Goal: Task Accomplishment & Management: Complete application form

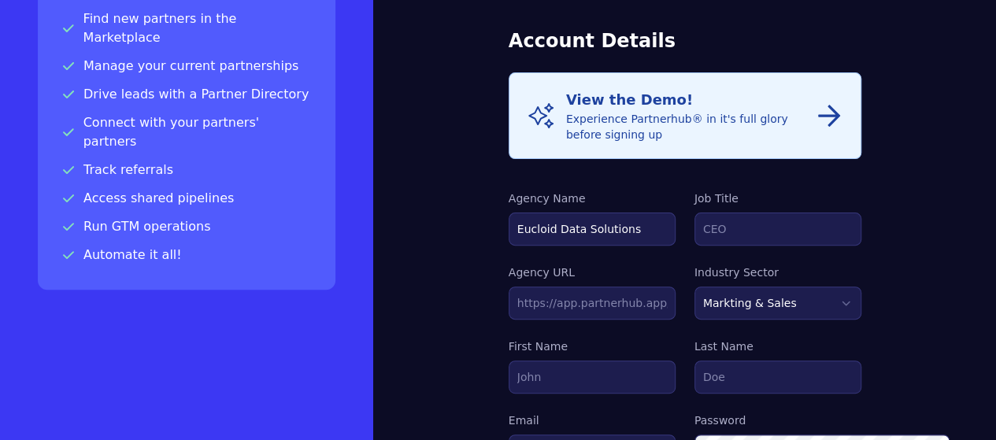
scroll to position [153, 0]
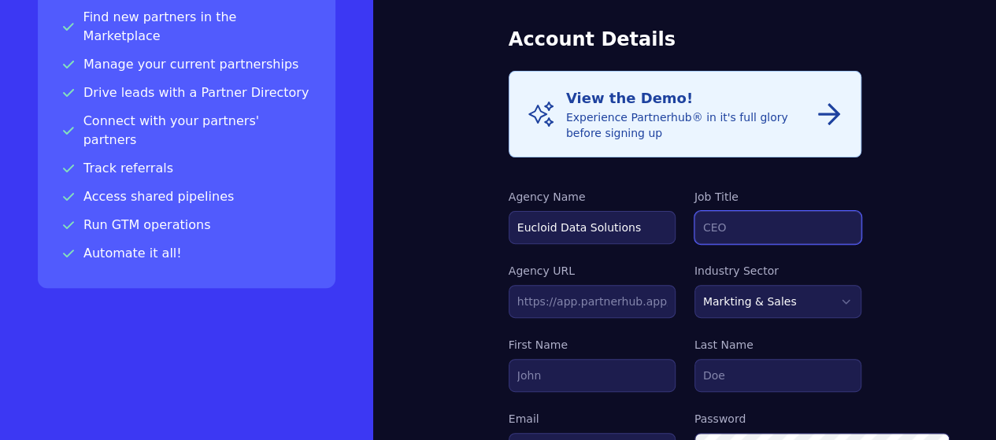
click at [734, 211] on input "Job Title" at bounding box center [778, 227] width 167 height 33
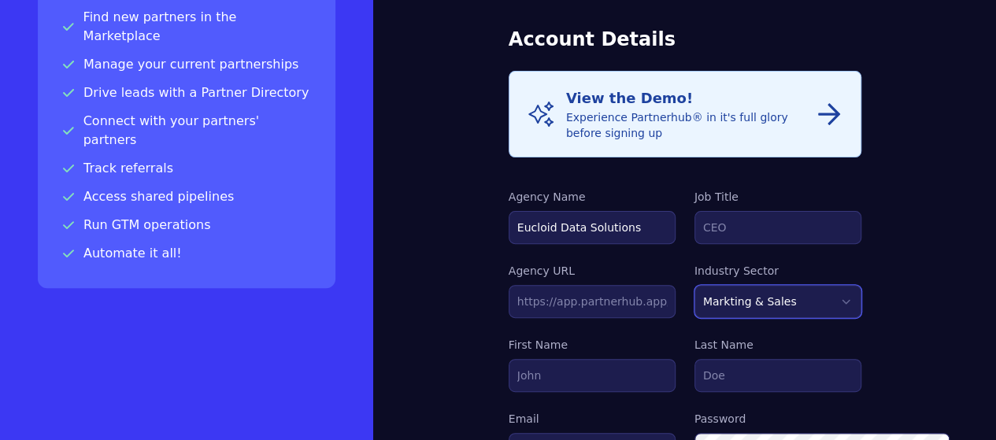
click at [862, 285] on select "Markting & Sales HR Finance Health Non-Profit Government Real Estate Blockchain…" at bounding box center [778, 301] width 167 height 33
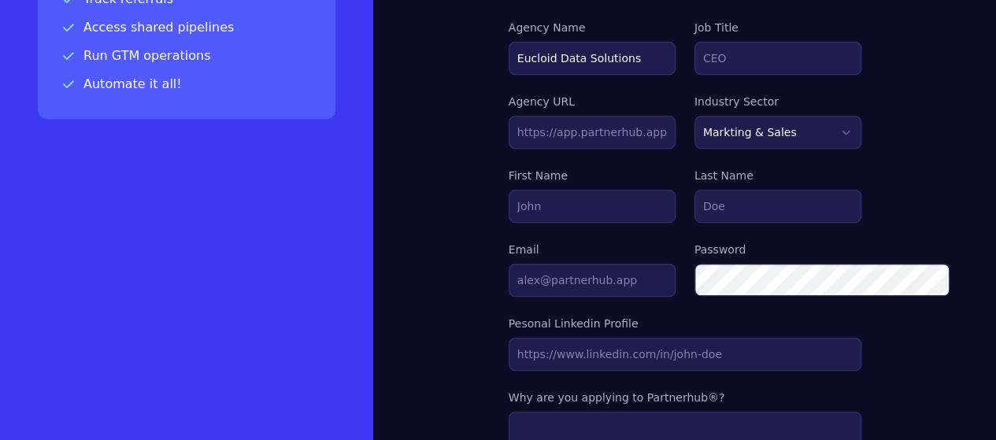
scroll to position [324, 0]
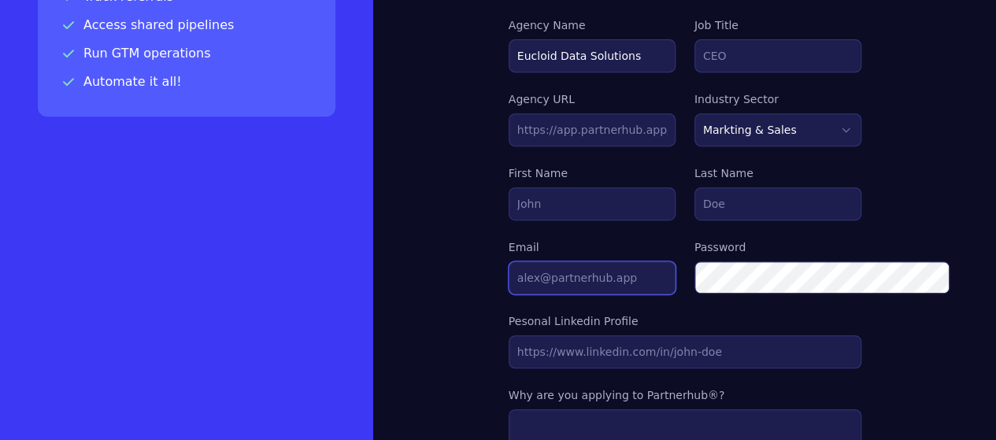
click at [521, 261] on input "Email" at bounding box center [592, 277] width 167 height 33
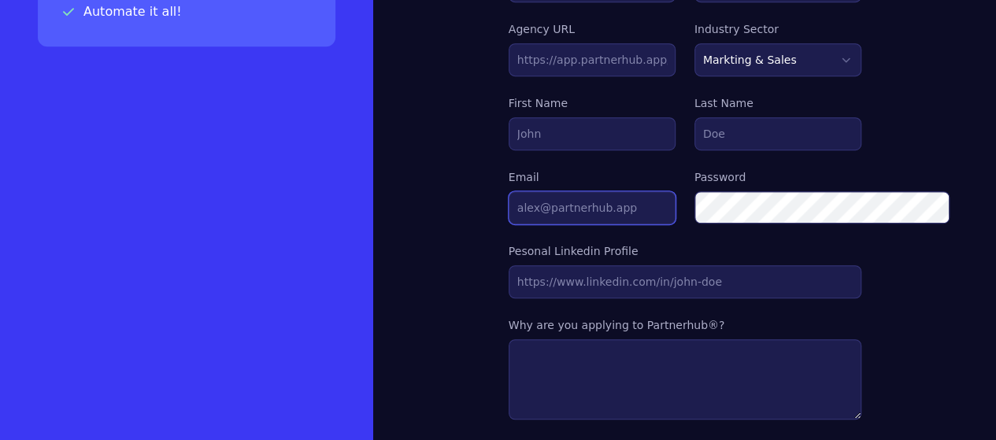
scroll to position [410, 0]
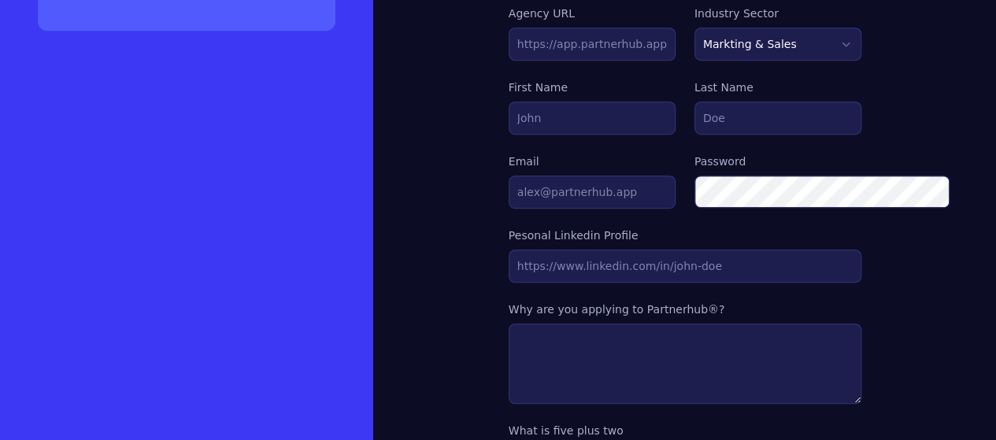
click at [521, 245] on div "Info View the Demo! Experience Partnerhub® in it's full glory before signing up…" at bounding box center [685, 255] width 353 height 885
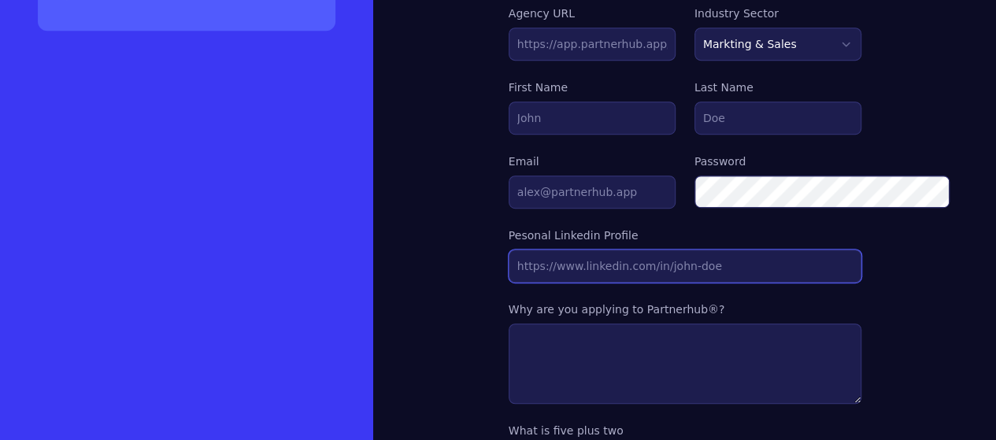
click at [524, 250] on input "Agency URL" at bounding box center [685, 266] width 353 height 33
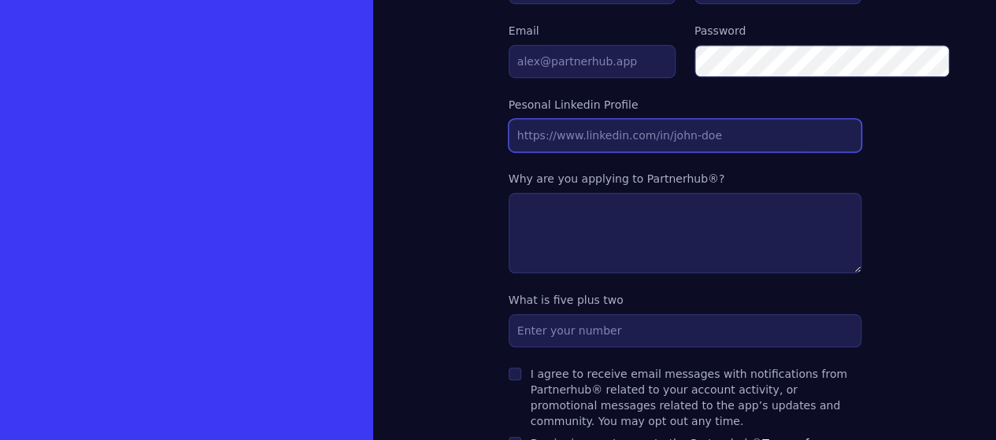
scroll to position [545, 0]
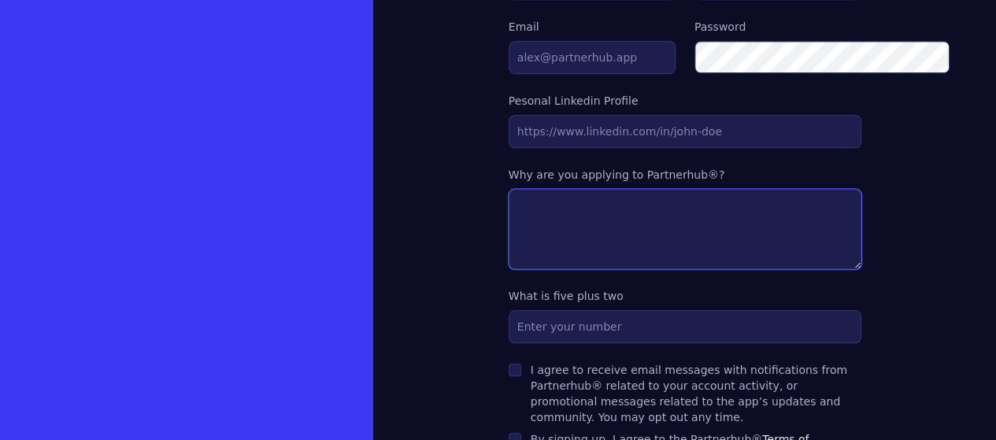
click at [521, 189] on textarea at bounding box center [685, 229] width 353 height 80
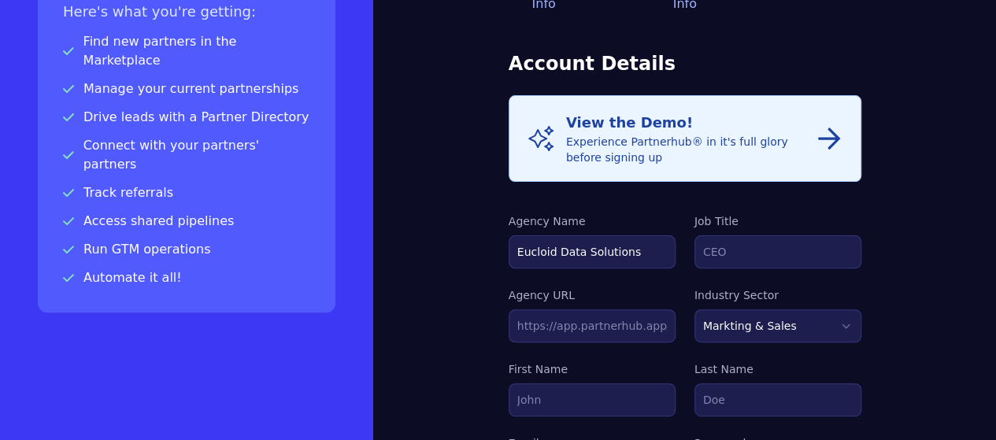
scroll to position [120, 0]
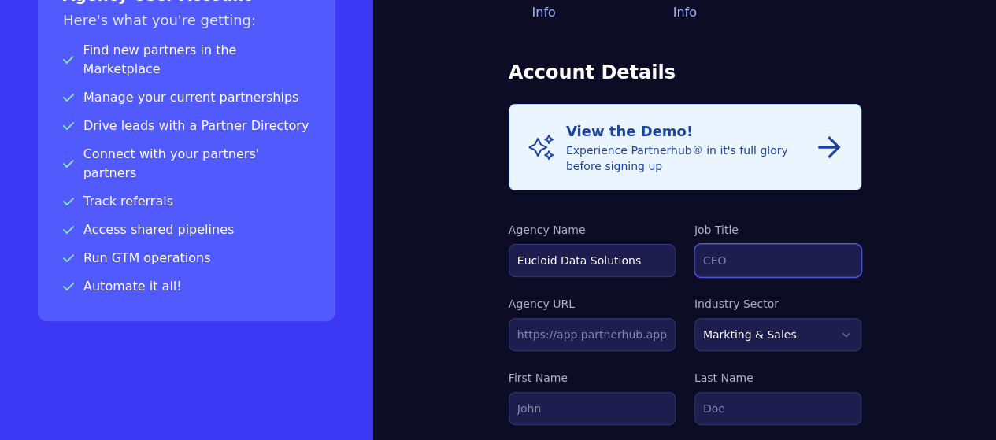
click at [721, 244] on input "Job Title" at bounding box center [778, 260] width 167 height 33
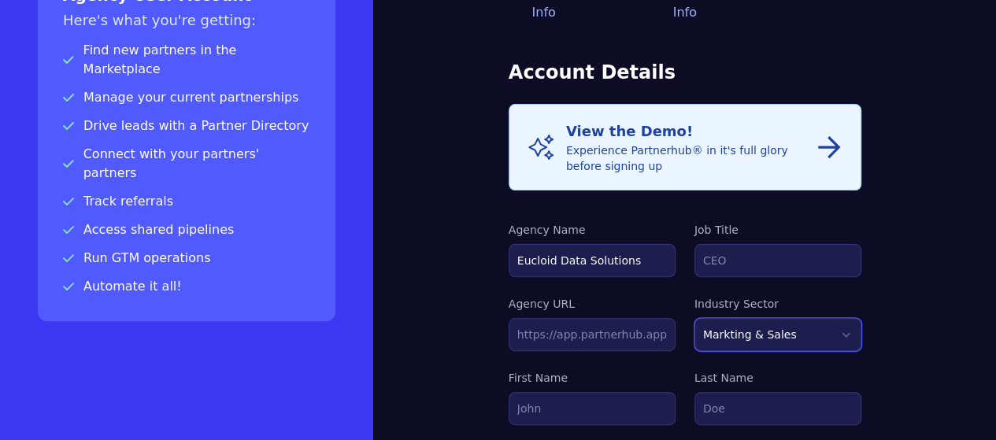
click at [862, 318] on select "Markting & Sales HR Finance Health Non-Profit Government Real Estate Blockchain…" at bounding box center [778, 334] width 167 height 33
click at [628, 296] on label "Agency URL" at bounding box center [592, 304] width 167 height 16
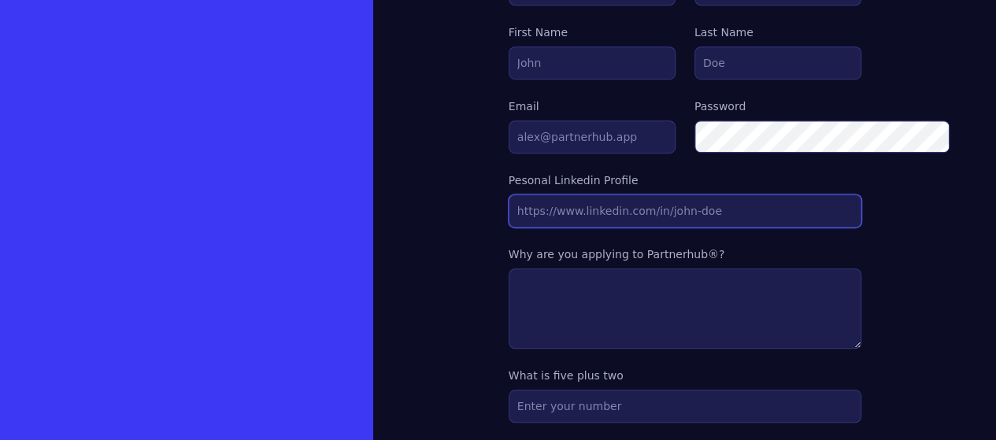
scroll to position [469, 0]
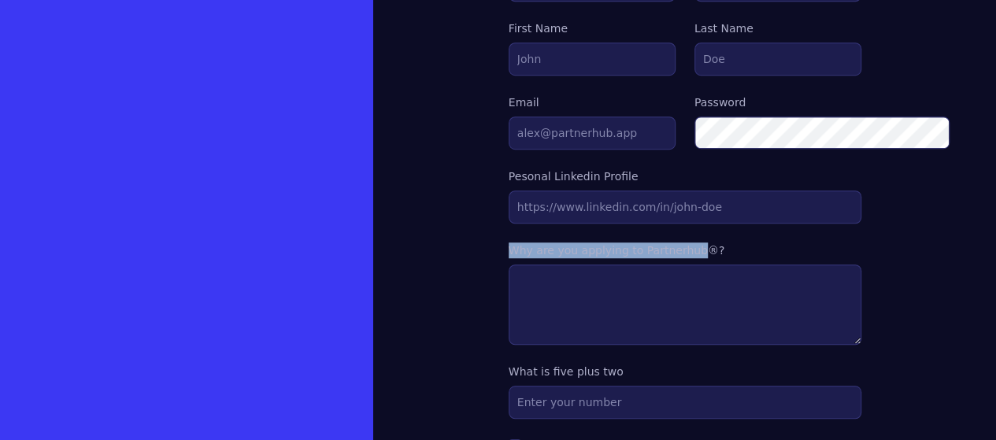
drag, startPoint x: 417, startPoint y: 207, endPoint x: 602, endPoint y: 207, distance: 184.3
click at [602, 207] on div "Personal Info 2 Account Info 3 Confirmation Account Details Info View the Demo!…" at bounding box center [684, 95] width 623 height 1128
copy label "Why are you applying to Partnerhub"
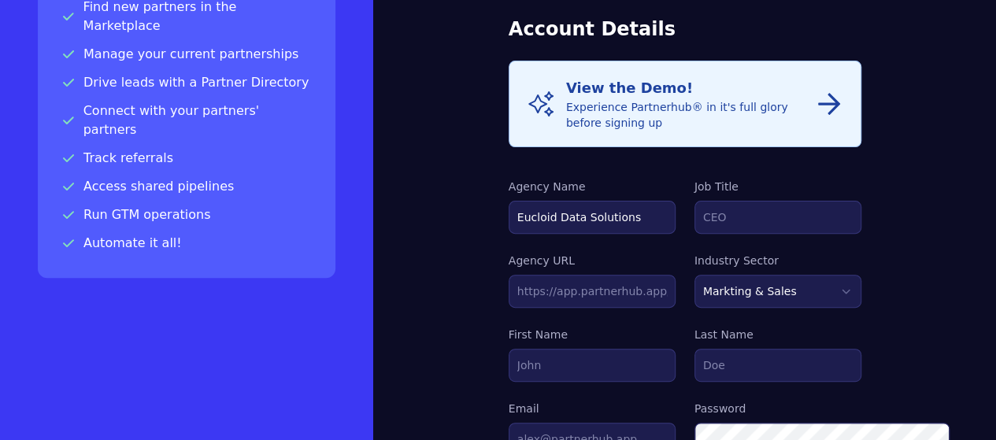
scroll to position [164, 0]
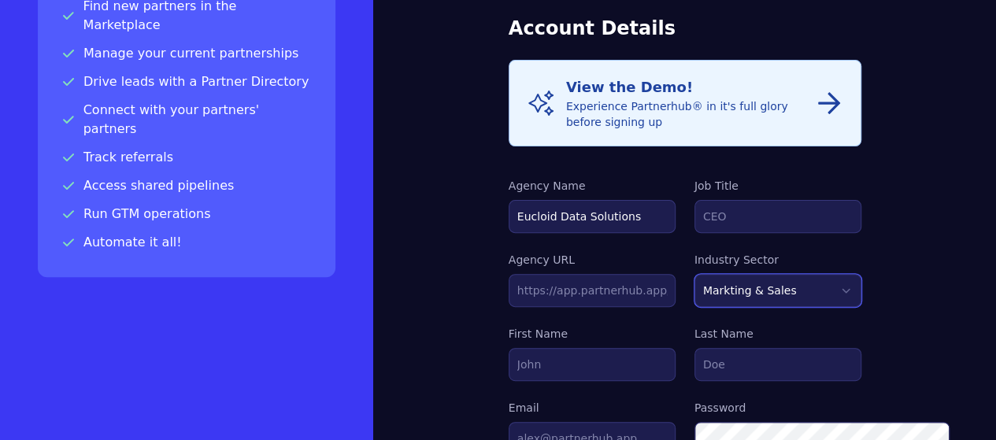
click at [862, 274] on select "Markting & Sales HR Finance Health Non-Profit Government Real Estate Blockchain…" at bounding box center [778, 290] width 167 height 33
click at [667, 252] on label "Agency URL" at bounding box center [592, 260] width 167 height 16
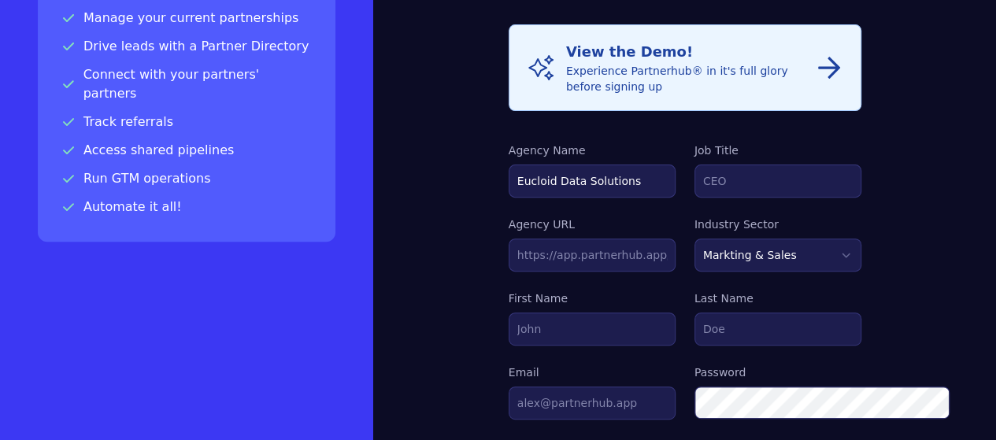
scroll to position [202, 0]
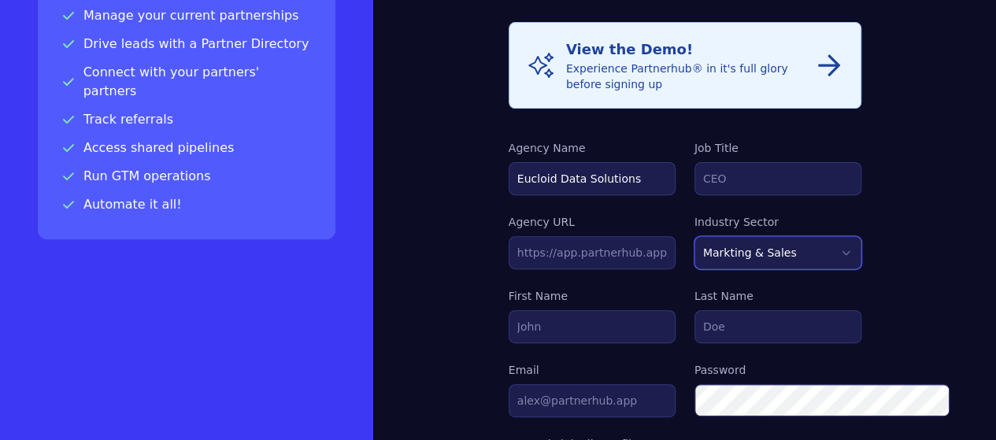
click at [802, 236] on select "Markting & Sales HR Finance Health Non-Profit Government Real Estate Blockchain…" at bounding box center [778, 252] width 167 height 33
click at [795, 236] on select "Markting & Sales HR Finance Health Non-Profit Government Real Estate Blockchain…" at bounding box center [778, 252] width 167 height 33
click at [785, 236] on select "Markting & Sales HR Finance Health Non-Profit Government Real Estate Blockchain…" at bounding box center [778, 252] width 167 height 33
click at [695, 236] on select "Markting & Sales HR Finance Health Non-Profit Government Real Estate Blockchain…" at bounding box center [778, 252] width 167 height 33
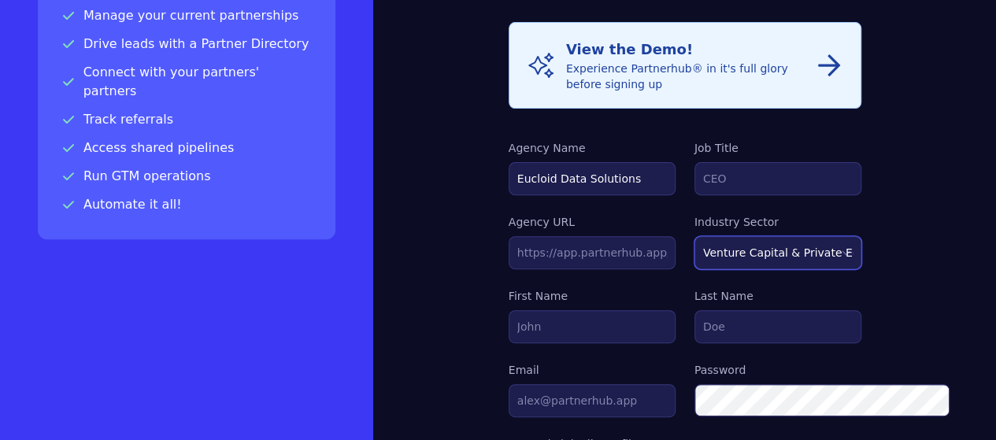
click at [775, 236] on select "Markting & Sales HR Finance Health Non-Profit Government Real Estate Blockchain…" at bounding box center [778, 252] width 167 height 33
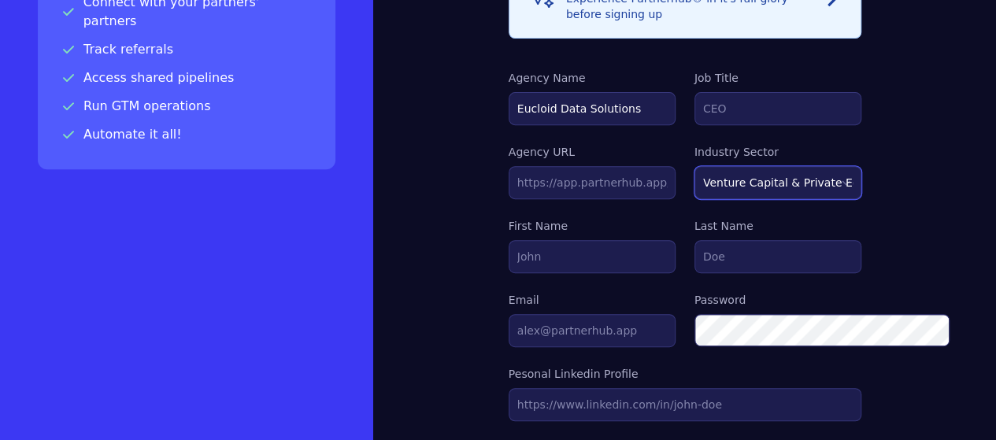
scroll to position [276, 0]
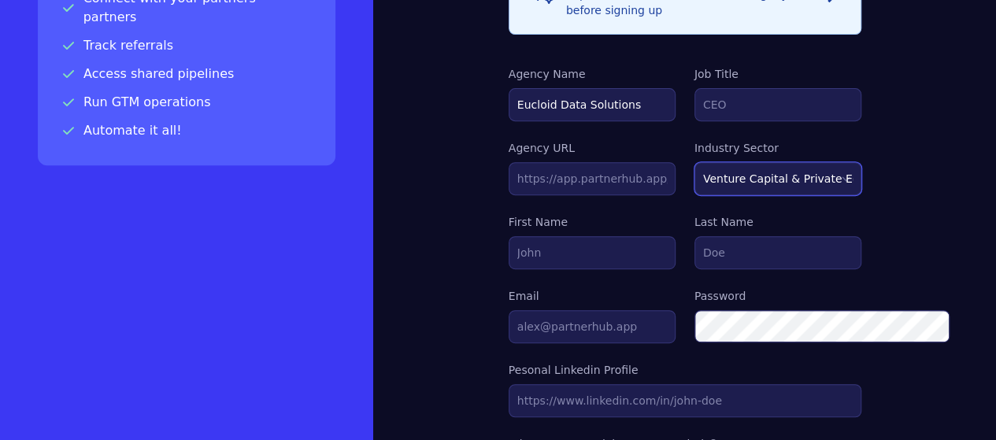
click at [805, 162] on select "Markting & Sales HR Finance Health Non-Profit Government Real Estate Blockchain…" at bounding box center [778, 178] width 167 height 33
click at [617, 248] on div "Info View the Demo! Experience Partnerhub® in it's full glory before signing up…" at bounding box center [685, 390] width 353 height 885
click at [852, 162] on select "Markting & Sales HR Finance Health Non-Profit Government Real Estate Blockchain…" at bounding box center [778, 178] width 167 height 33
drag, startPoint x: 852, startPoint y: 145, endPoint x: 554, endPoint y: 185, distance: 300.4
click at [554, 214] on label "First Name" at bounding box center [592, 222] width 167 height 16
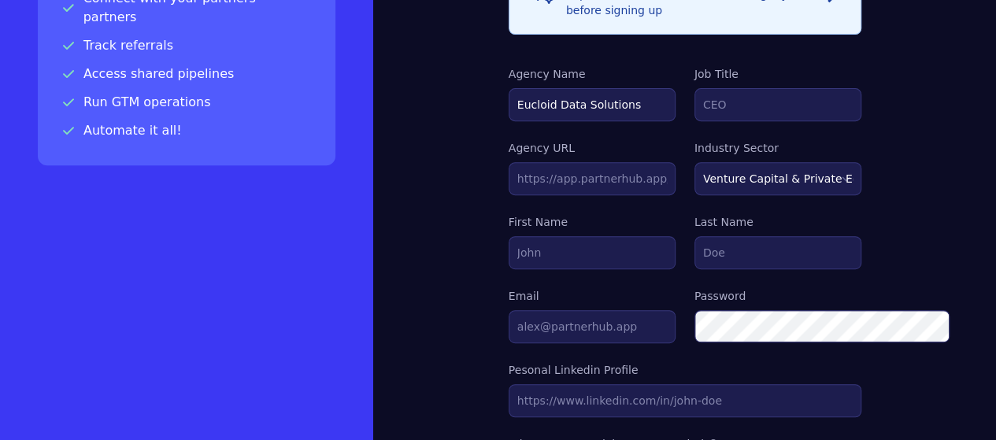
click at [554, 236] on input "First Name" at bounding box center [592, 252] width 167 height 33
click at [739, 162] on select "Markting & Sales HR Finance Health Non-Profit Government Real Estate Blockchain…" at bounding box center [778, 178] width 167 height 33
select select "GOVERNMENT"
click at [695, 162] on select "Markting & Sales HR Finance Health Non-Profit Government Real Estate Blockchain…" at bounding box center [778, 178] width 167 height 33
click at [780, 162] on select "Markting & Sales HR Finance Health Non-Profit Government Real Estate Blockchain…" at bounding box center [778, 178] width 167 height 33
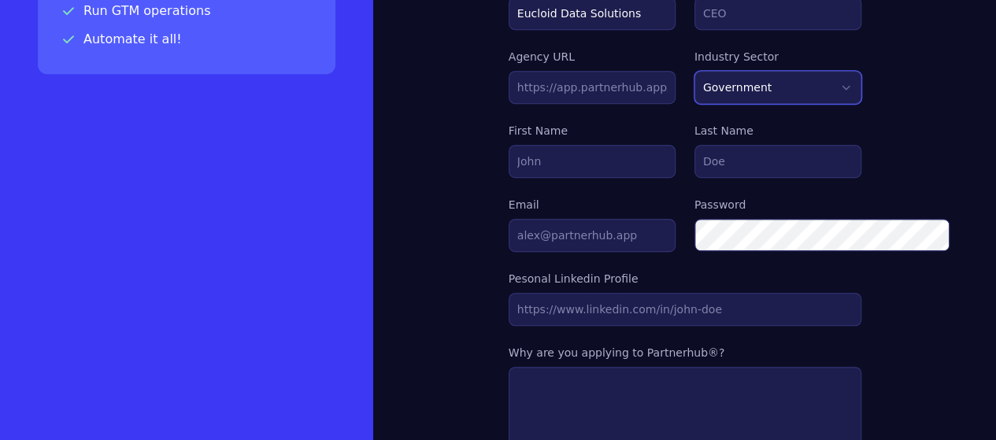
scroll to position [367, 0]
click at [862, 71] on select "Markting & Sales HR Finance Health Non-Profit Government Real Estate Blockchain…" at bounding box center [778, 87] width 167 height 33
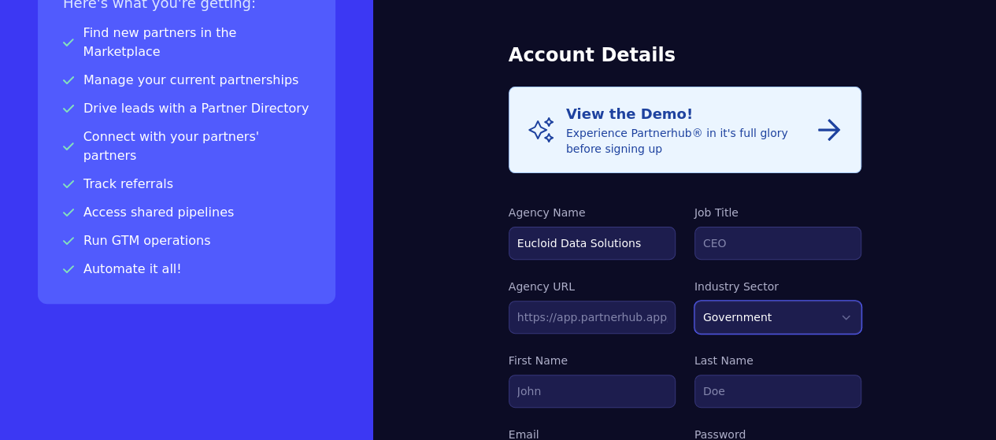
scroll to position [0, 0]
